Goal: Information Seeking & Learning: Check status

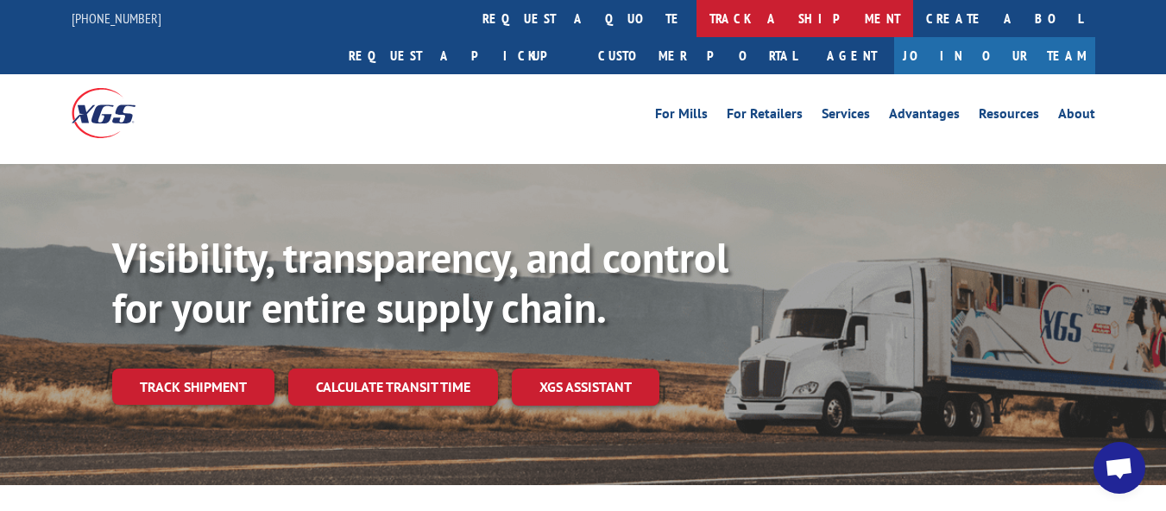
click at [696, 26] on link "track a shipment" at bounding box center [804, 18] width 217 height 37
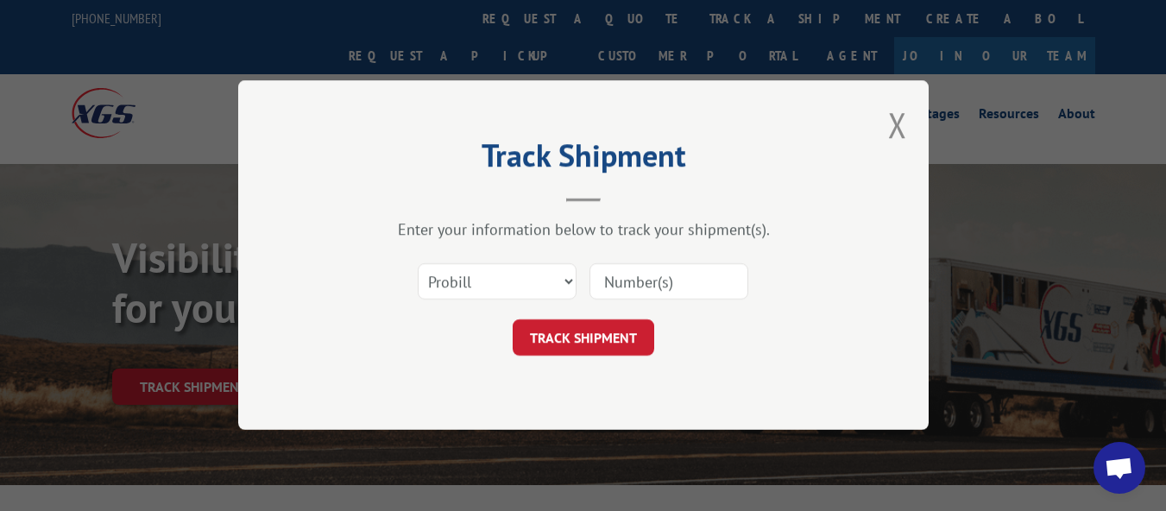
click at [607, 273] on input at bounding box center [668, 282] width 159 height 36
paste input "17228348"
type input "17228348"
click at [585, 332] on button "TRACK SHIPMENT" at bounding box center [584, 338] width 142 height 36
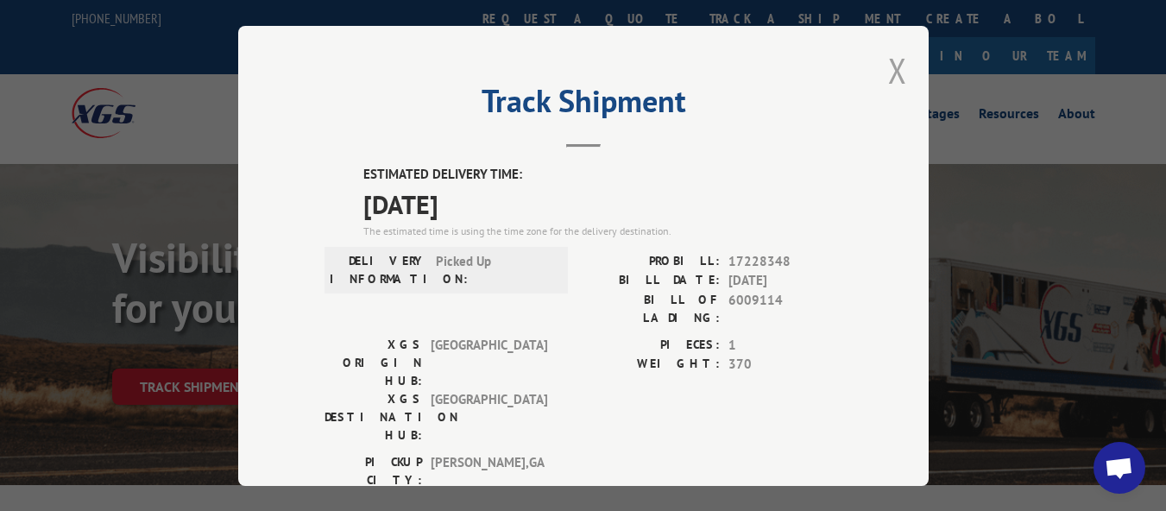
click at [892, 71] on button "Close modal" at bounding box center [897, 70] width 19 height 46
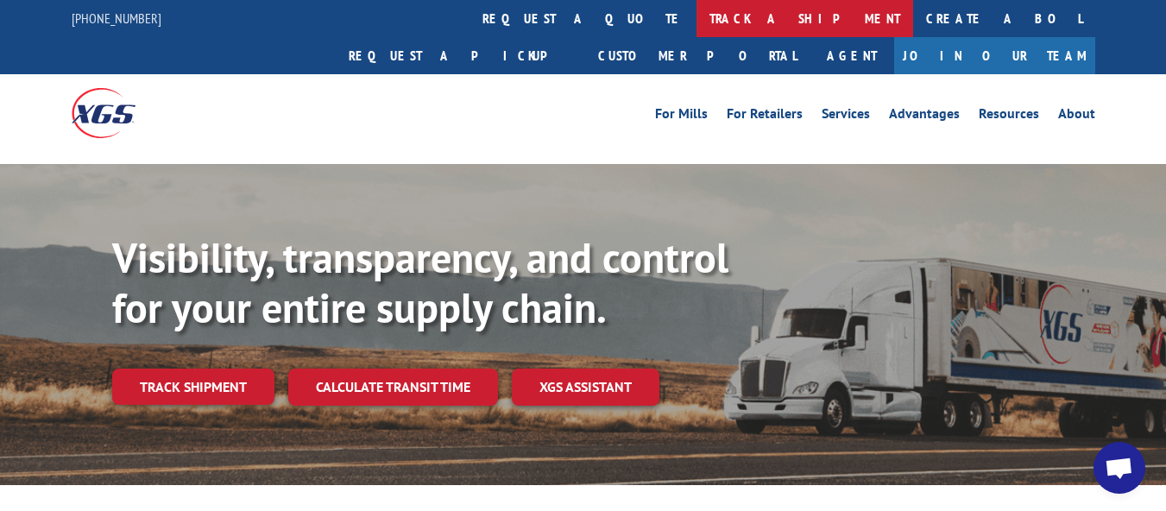
click at [696, 9] on link "track a shipment" at bounding box center [804, 18] width 217 height 37
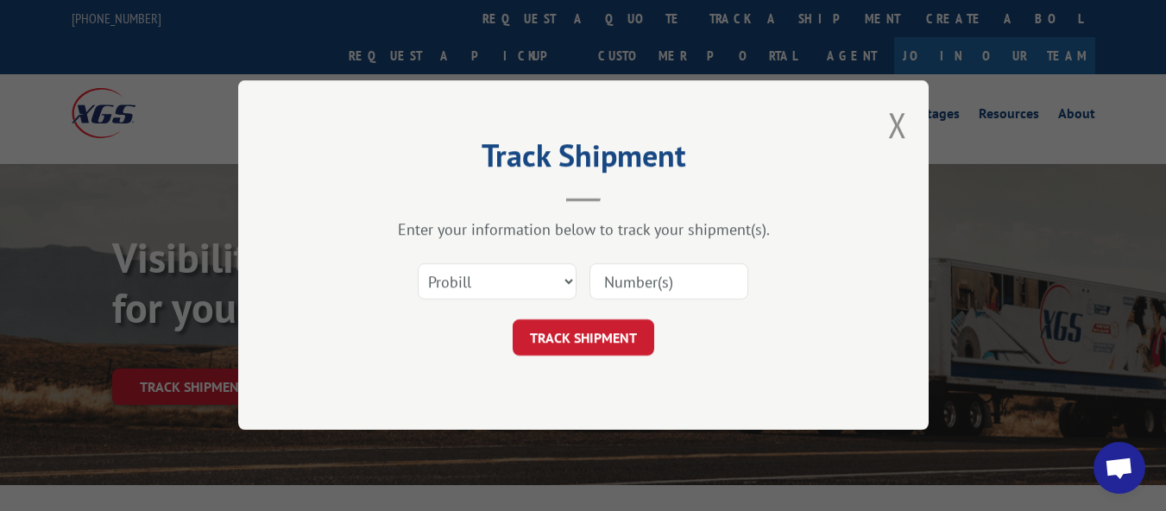
click at [614, 268] on input at bounding box center [668, 282] width 159 height 36
paste input "17469180"
type input "17469180"
click at [620, 344] on button "TRACK SHIPMENT" at bounding box center [584, 338] width 142 height 36
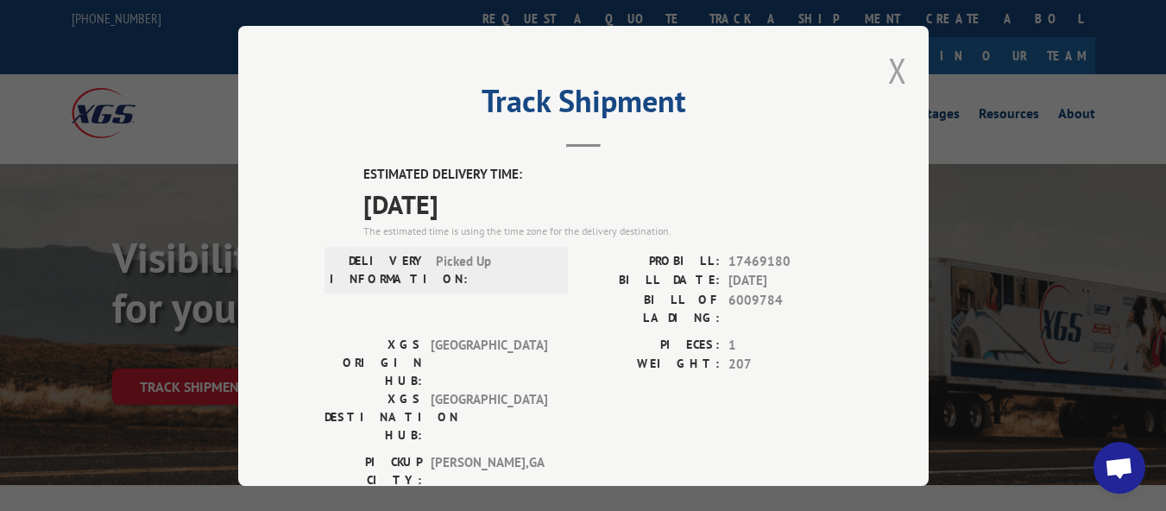
click at [898, 55] on button "Close modal" at bounding box center [897, 70] width 19 height 46
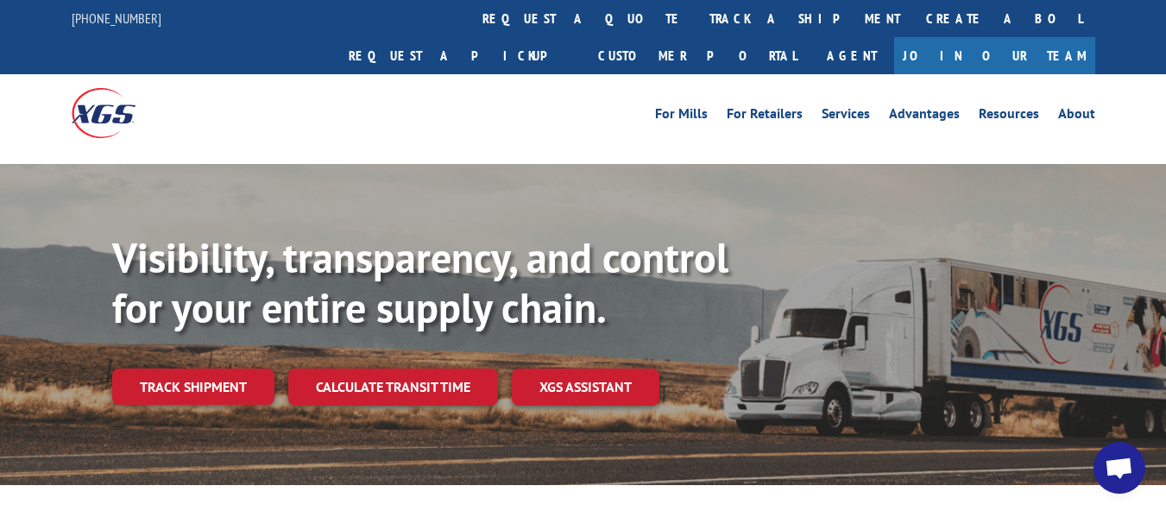
click at [696, 17] on link "track a shipment" at bounding box center [804, 18] width 217 height 37
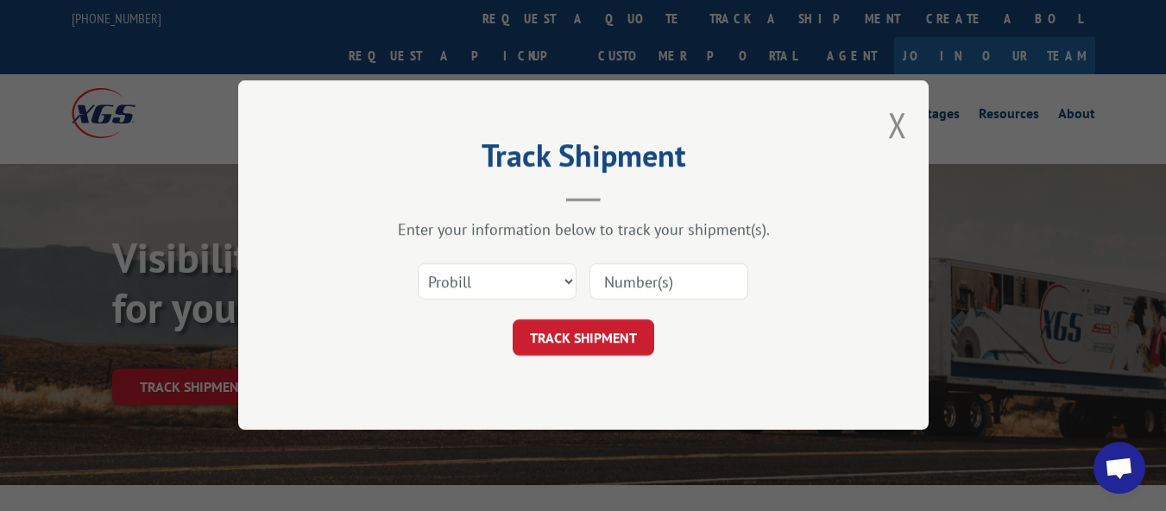
click at [632, 282] on input at bounding box center [668, 282] width 159 height 36
paste input "16397777"
type input "16397777"
click at [615, 317] on form "Select category... Probill BOL PO 16397777 TRACK SHIPMENT" at bounding box center [583, 305] width 518 height 103
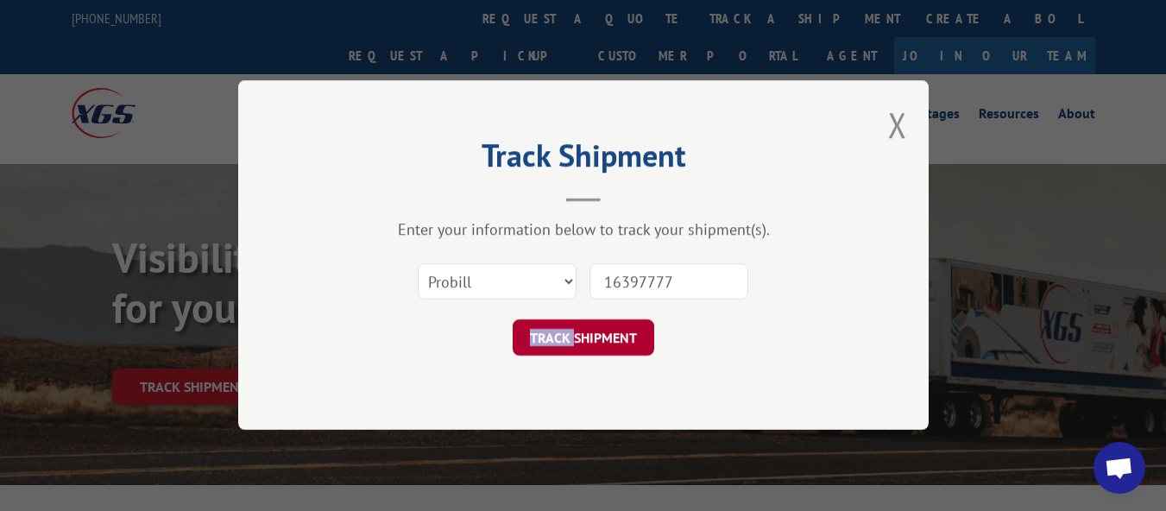
click at [614, 320] on form "Select category... Probill BOL PO 16397777 TRACK SHIPMENT" at bounding box center [583, 305] width 518 height 103
click at [657, 349] on div "TRACK SHIPMENT" at bounding box center [583, 338] width 518 height 36
click at [645, 349] on button "TRACK SHIPMENT" at bounding box center [584, 338] width 142 height 36
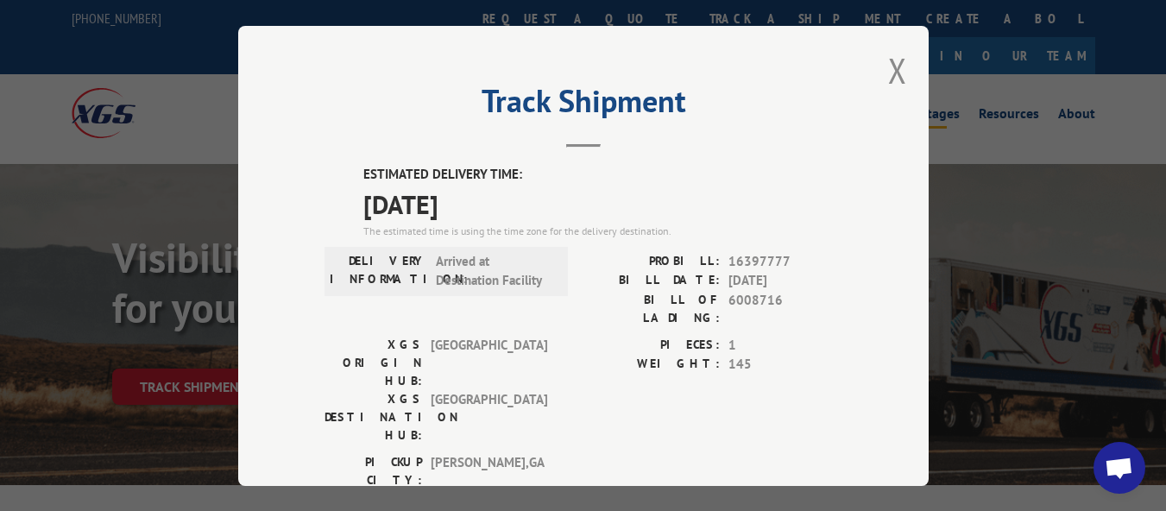
click at [892, 67] on button "Close modal" at bounding box center [897, 70] width 19 height 46
